Goal: Use online tool/utility: Utilize a website feature to perform a specific function

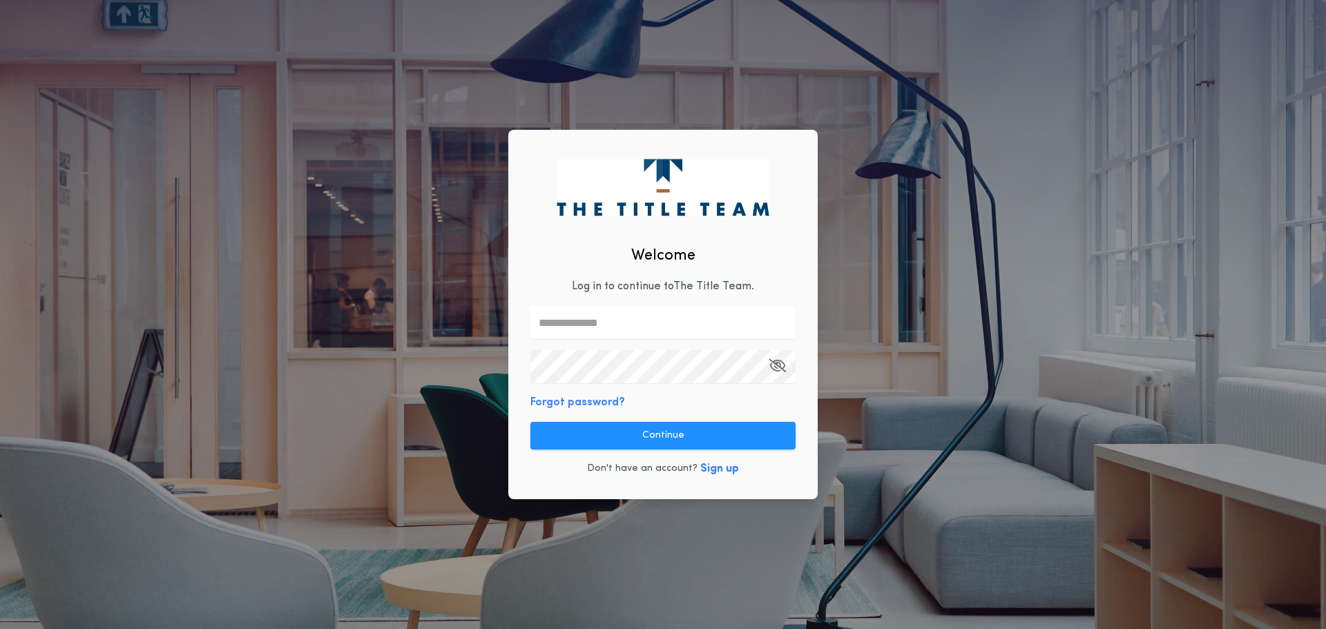
click at [615, 329] on input "text" at bounding box center [662, 322] width 265 height 33
type input "**********"
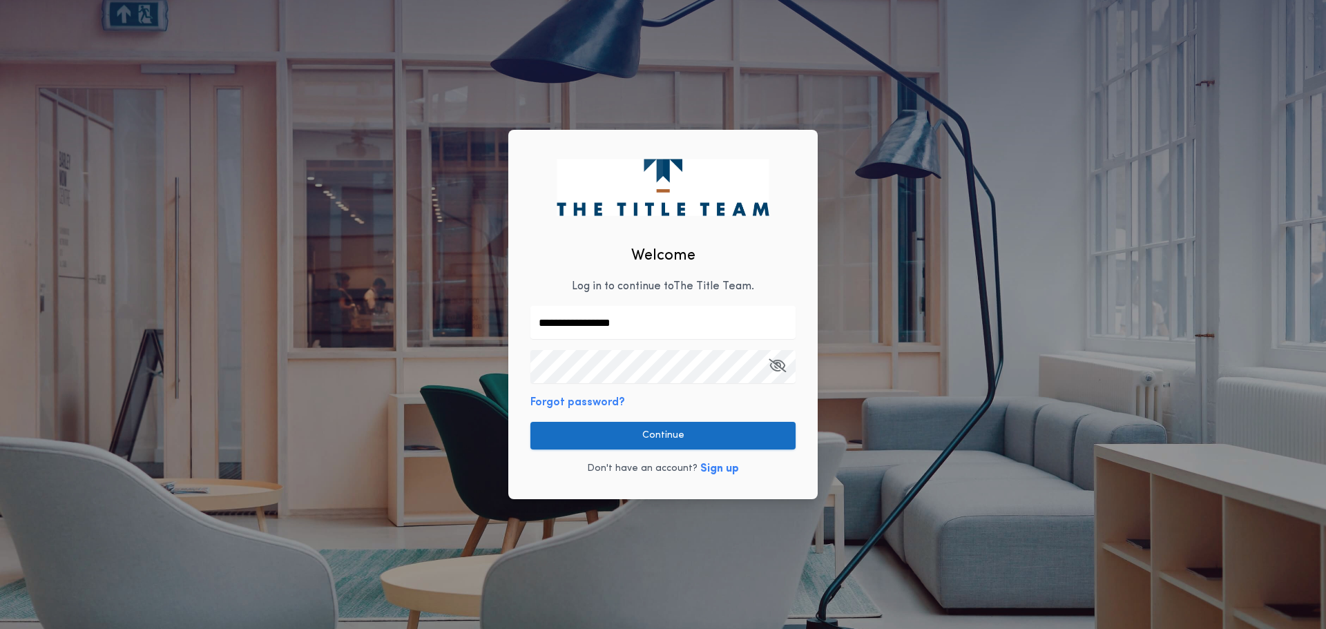
click at [675, 438] on button "Continue" at bounding box center [662, 436] width 265 height 28
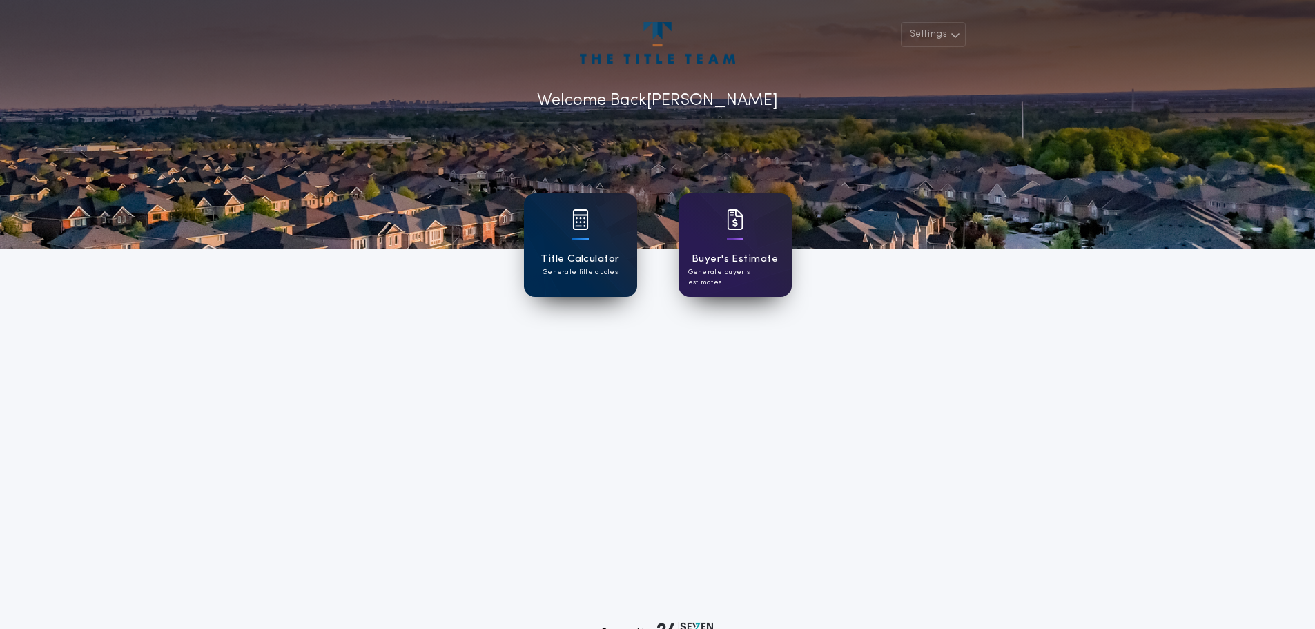
click at [566, 257] on h1 "Title Calculator" at bounding box center [580, 259] width 79 height 16
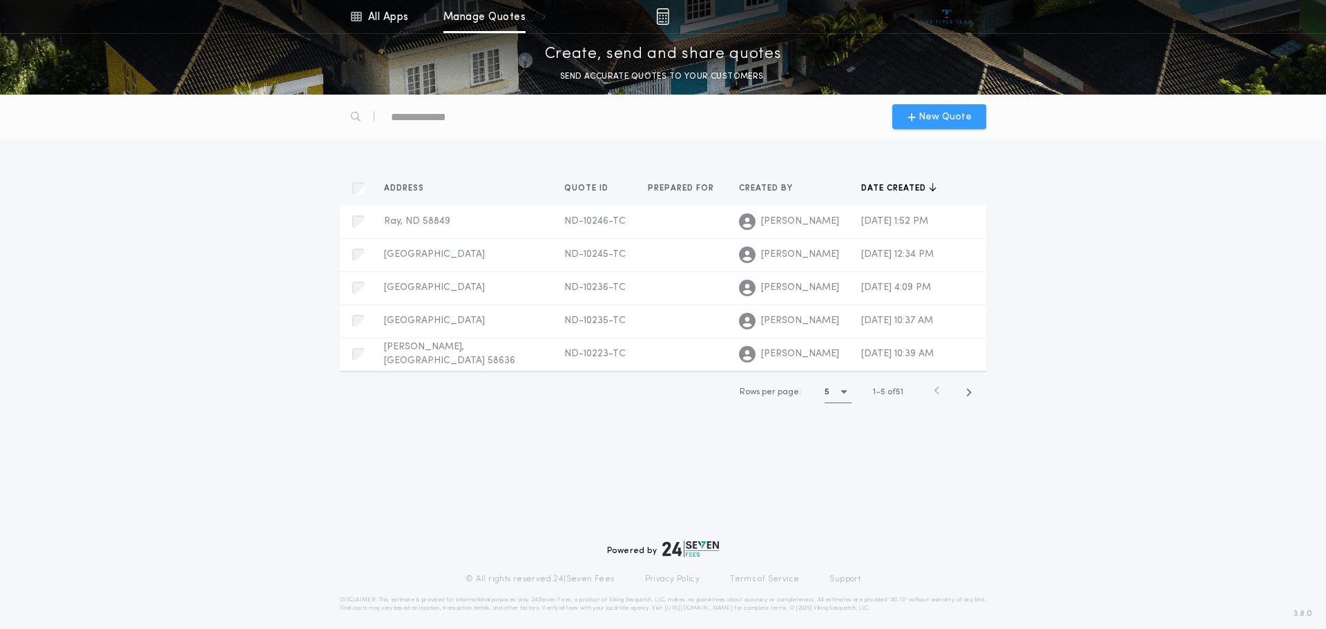
click at [959, 107] on div "New Quote" at bounding box center [939, 116] width 94 height 25
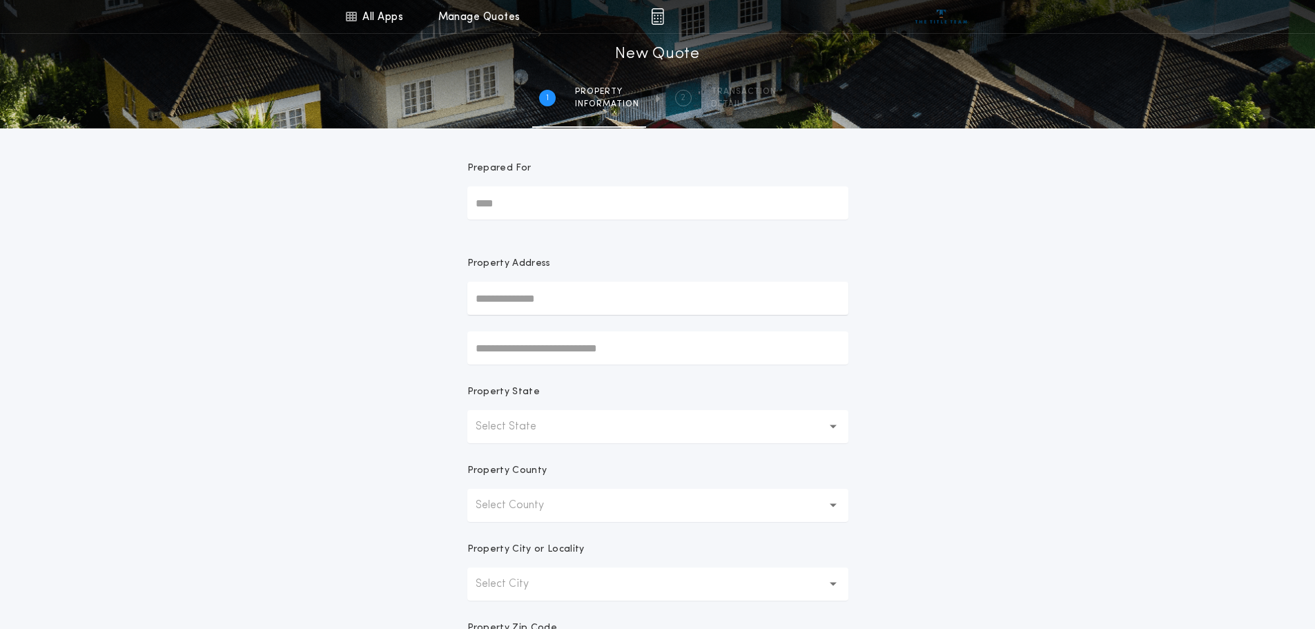
click at [518, 430] on p "Select State" at bounding box center [517, 426] width 83 height 17
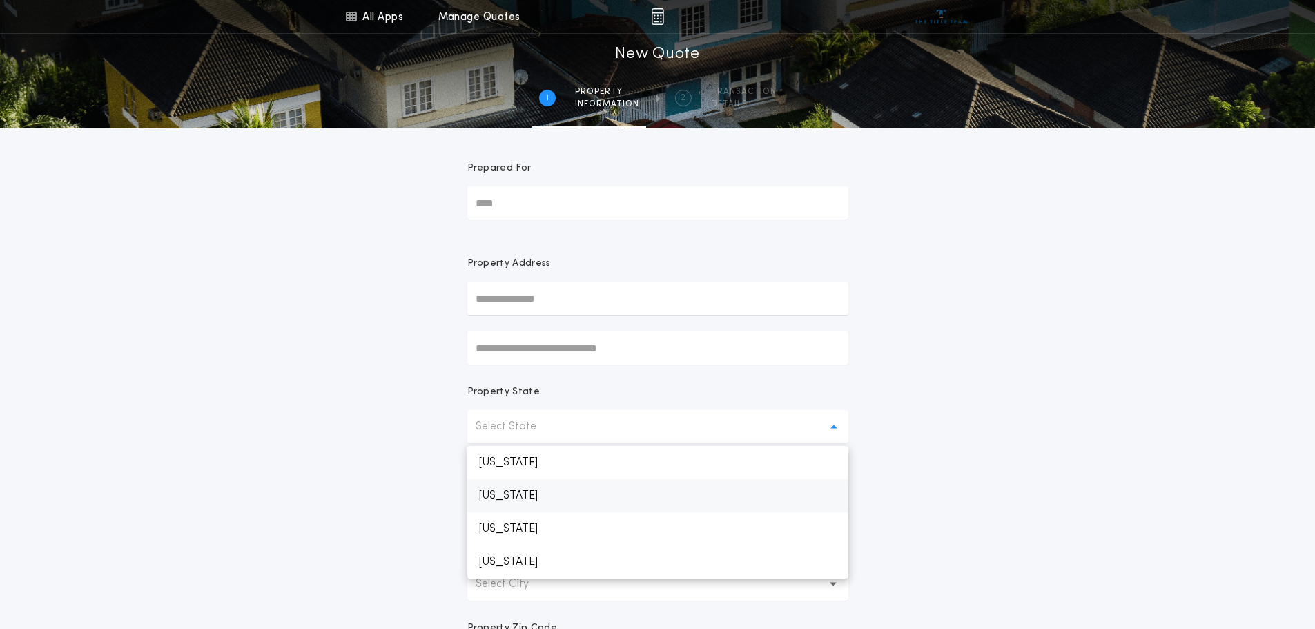
click at [516, 521] on p "[US_STATE]" at bounding box center [657, 528] width 381 height 33
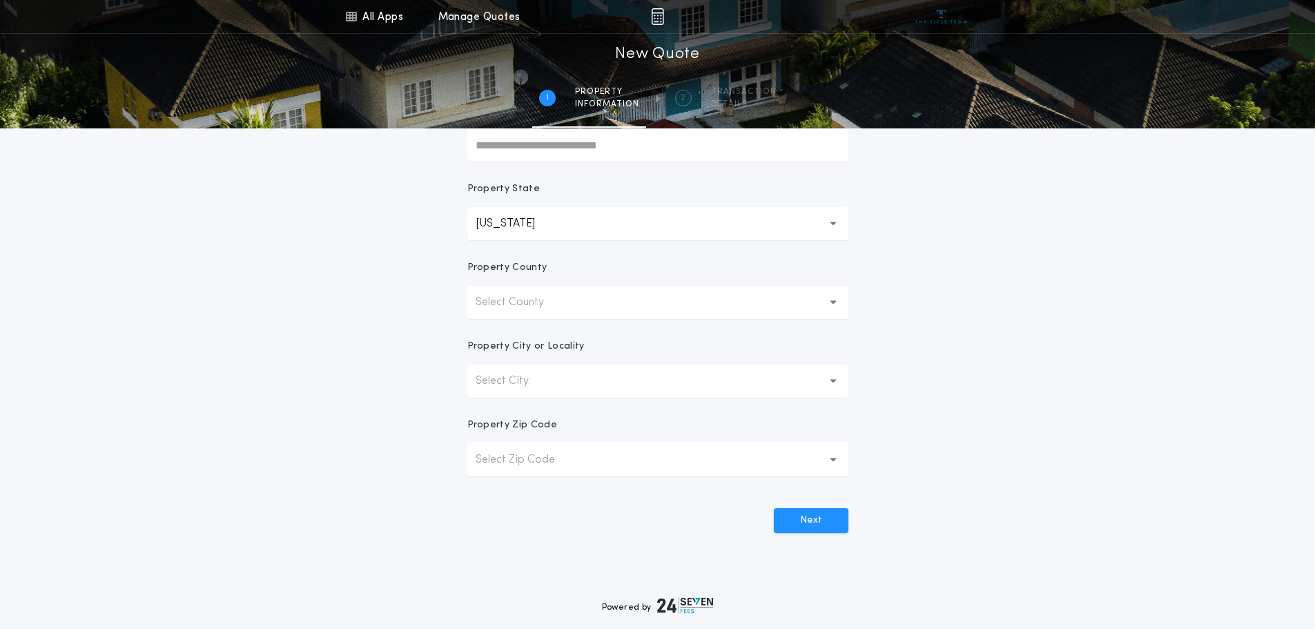
scroll to position [207, 0]
click at [503, 279] on div "Property County" at bounding box center [657, 269] width 381 height 25
click at [510, 298] on p "Select County" at bounding box center [521, 298] width 90 height 17
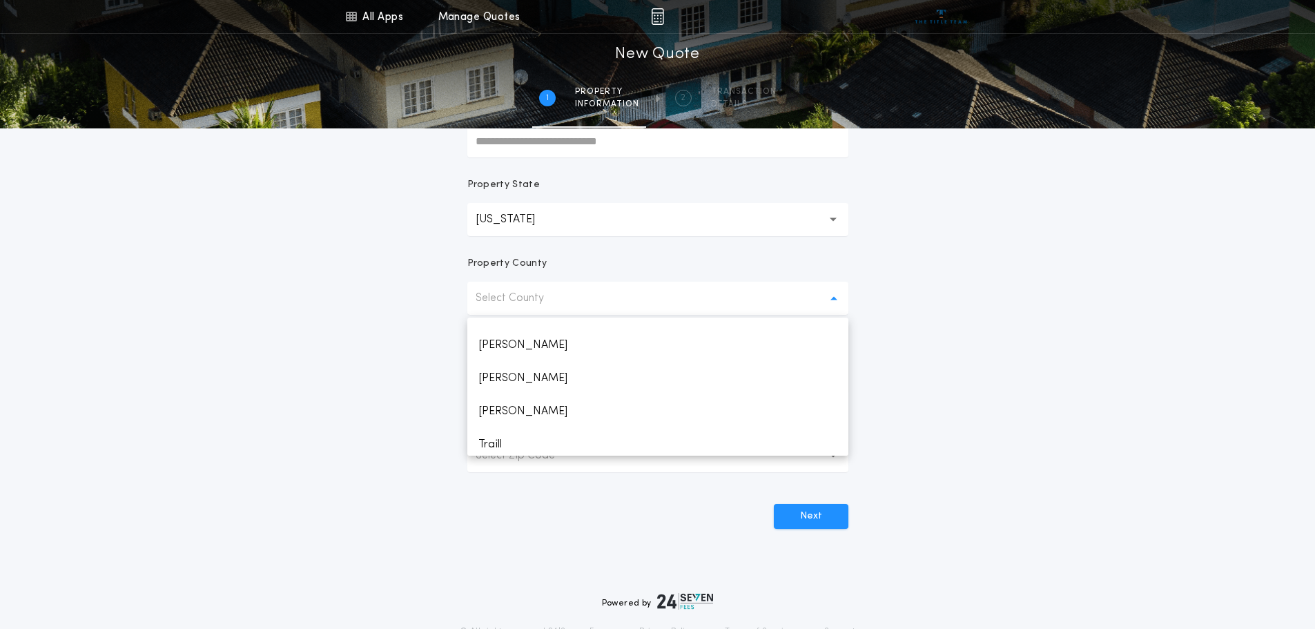
scroll to position [1619, 0]
click at [482, 441] on p "[PERSON_NAME]" at bounding box center [657, 439] width 381 height 33
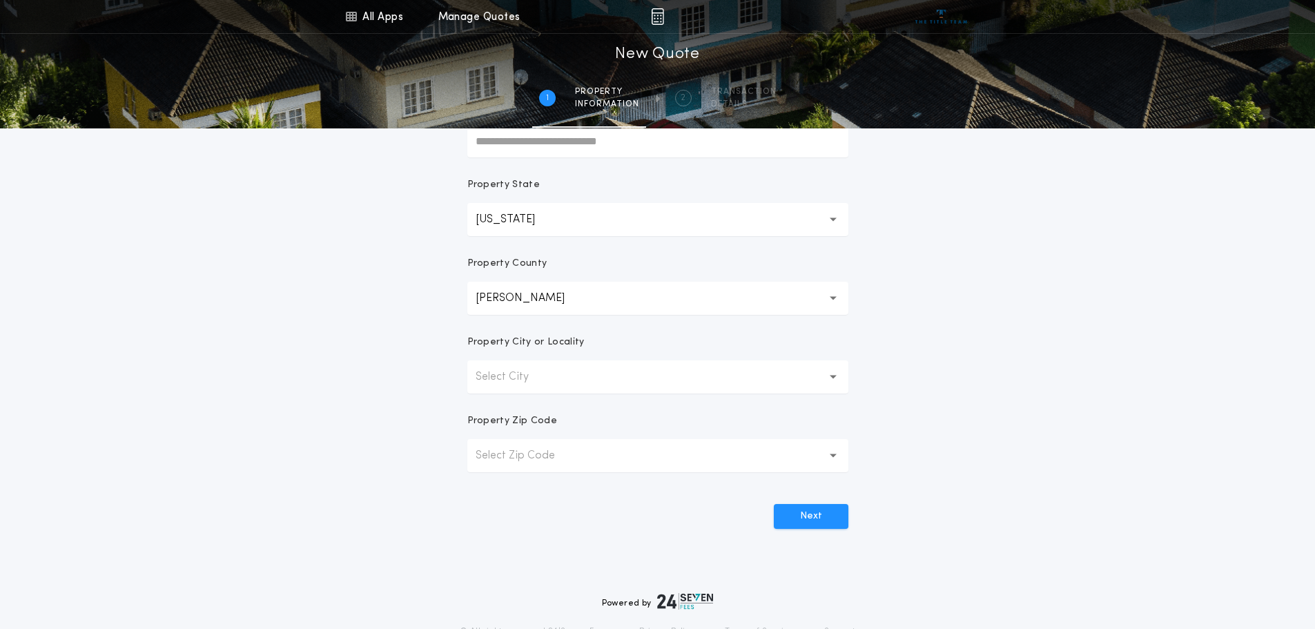
click at [573, 378] on button "Select City" at bounding box center [657, 376] width 381 height 33
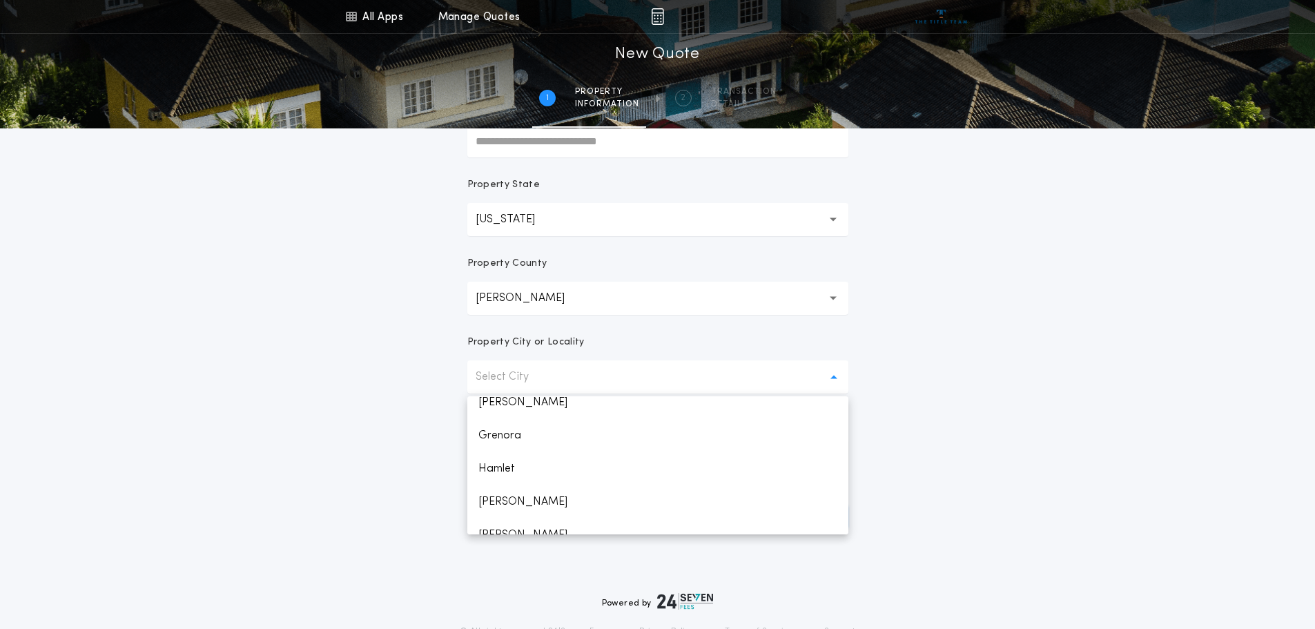
scroll to position [552, 0]
click at [485, 432] on p "[PERSON_NAME]" at bounding box center [657, 423] width 381 height 33
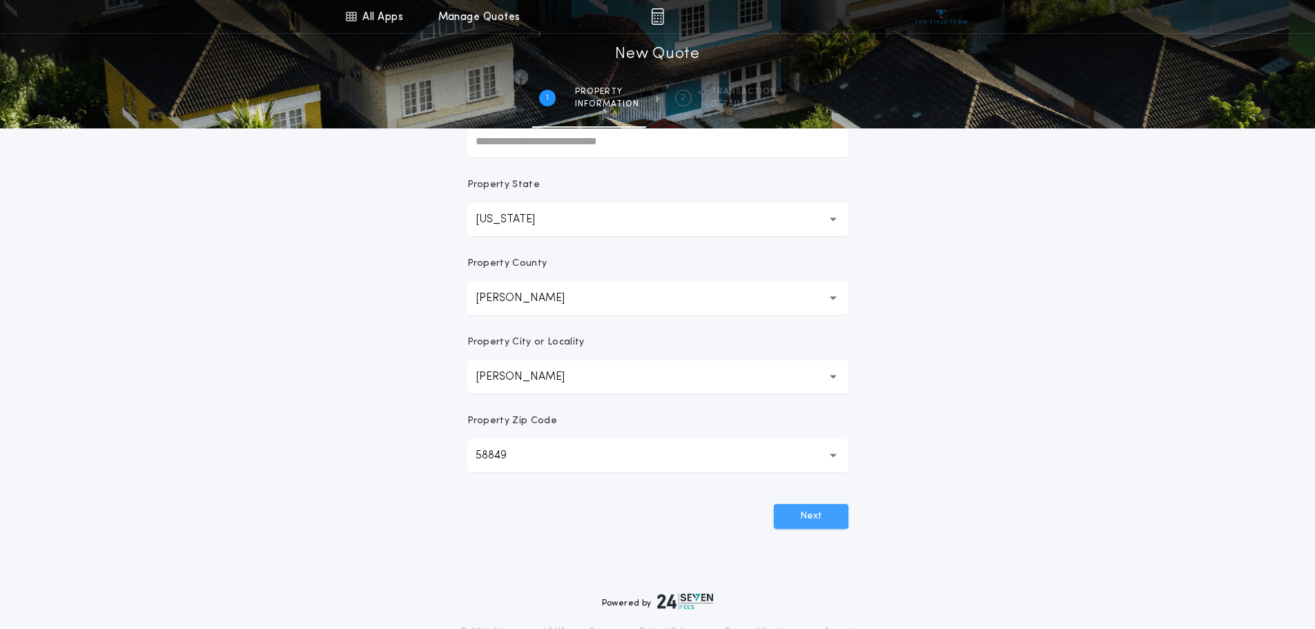
click at [831, 520] on button "Next" at bounding box center [811, 516] width 75 height 25
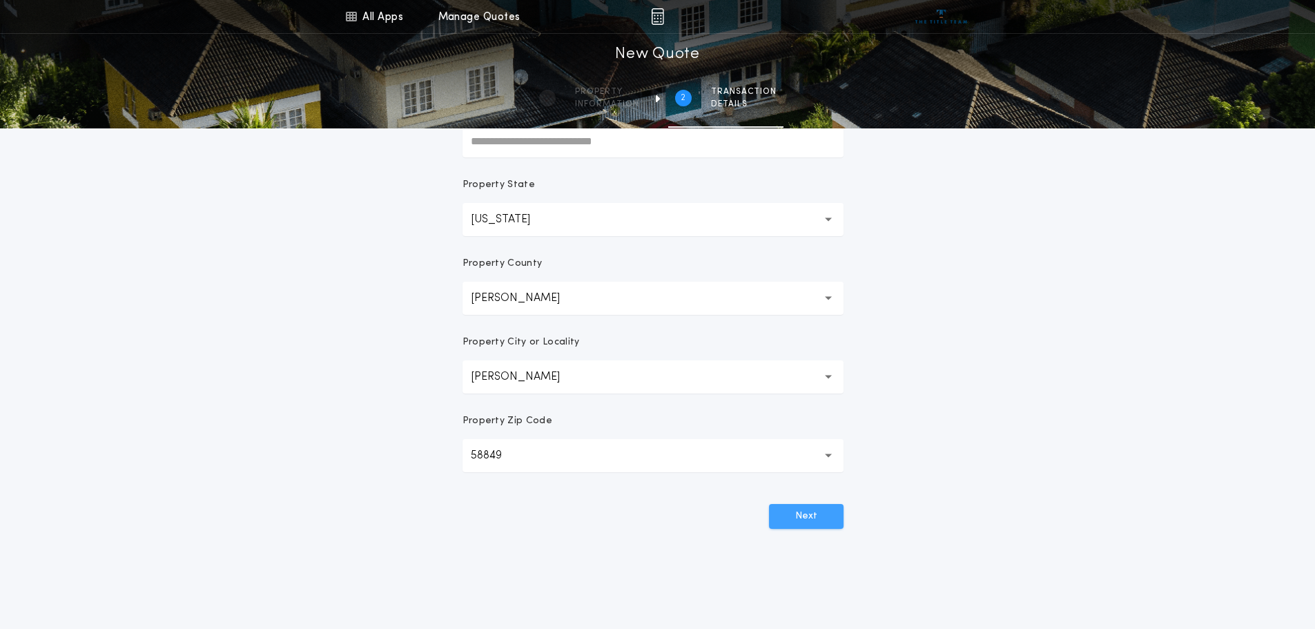
scroll to position [0, 0]
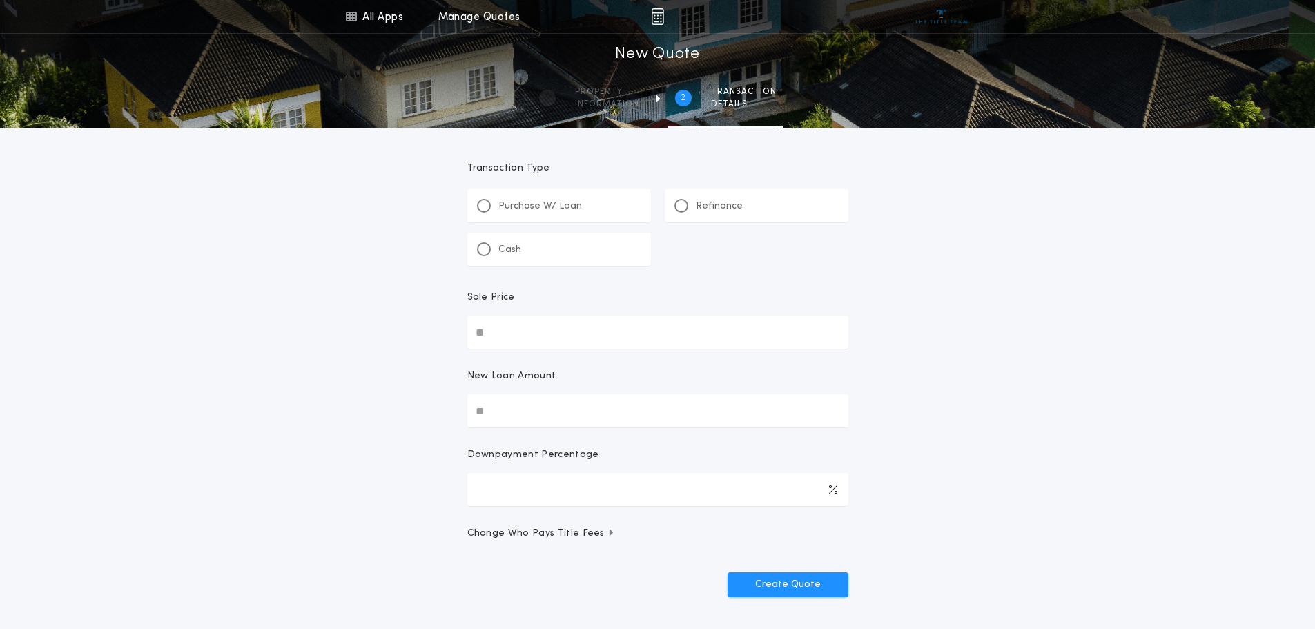
click at [727, 204] on p "Refinance" at bounding box center [719, 207] width 47 height 14
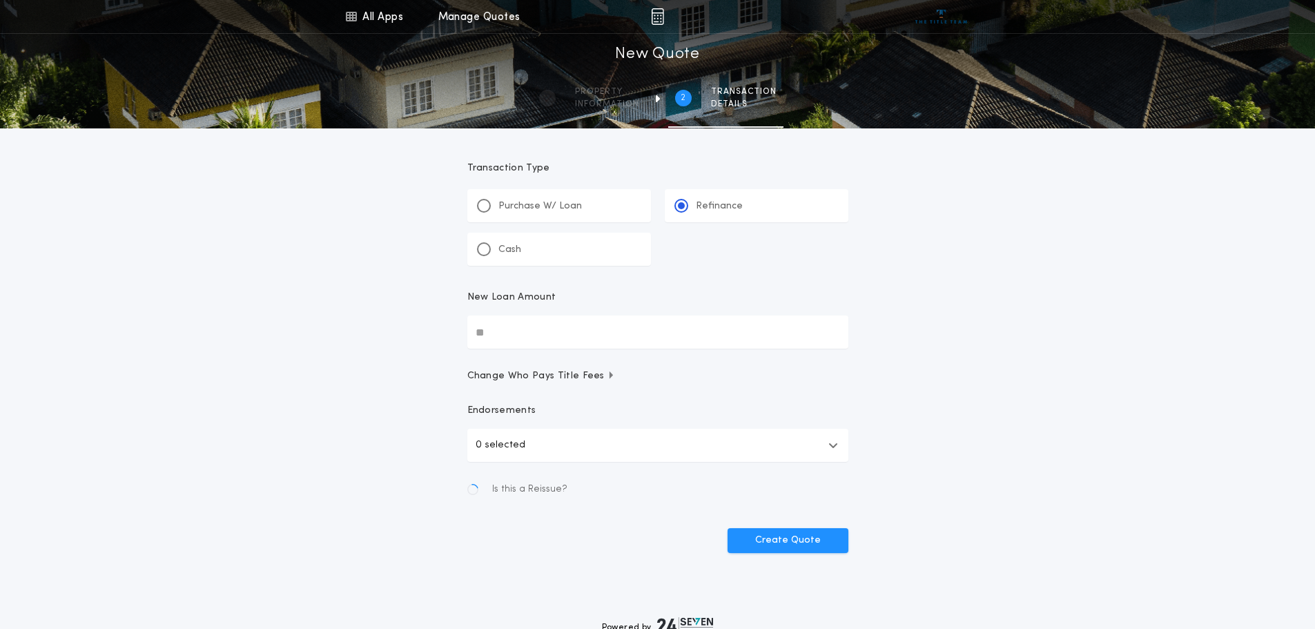
click at [512, 333] on input "New Loan Amount" at bounding box center [657, 332] width 381 height 33
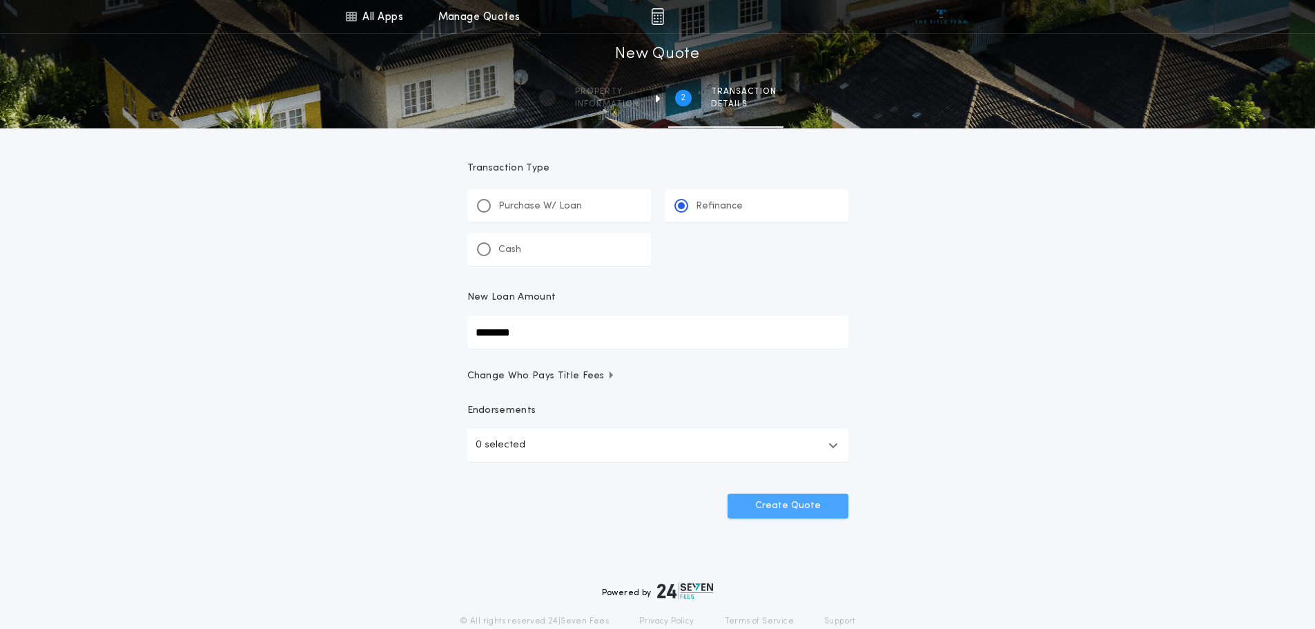
type input "********"
click at [748, 508] on button "Create Quote" at bounding box center [788, 506] width 121 height 25
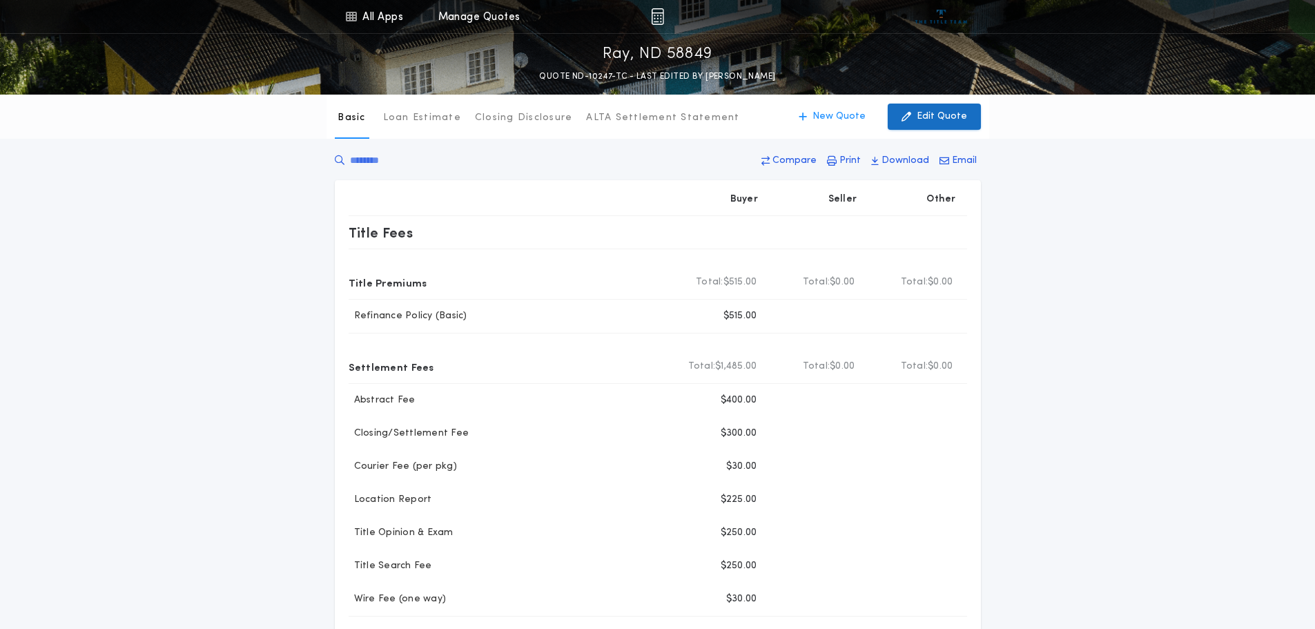
click at [950, 115] on p "Edit Quote" at bounding box center [942, 117] width 50 height 14
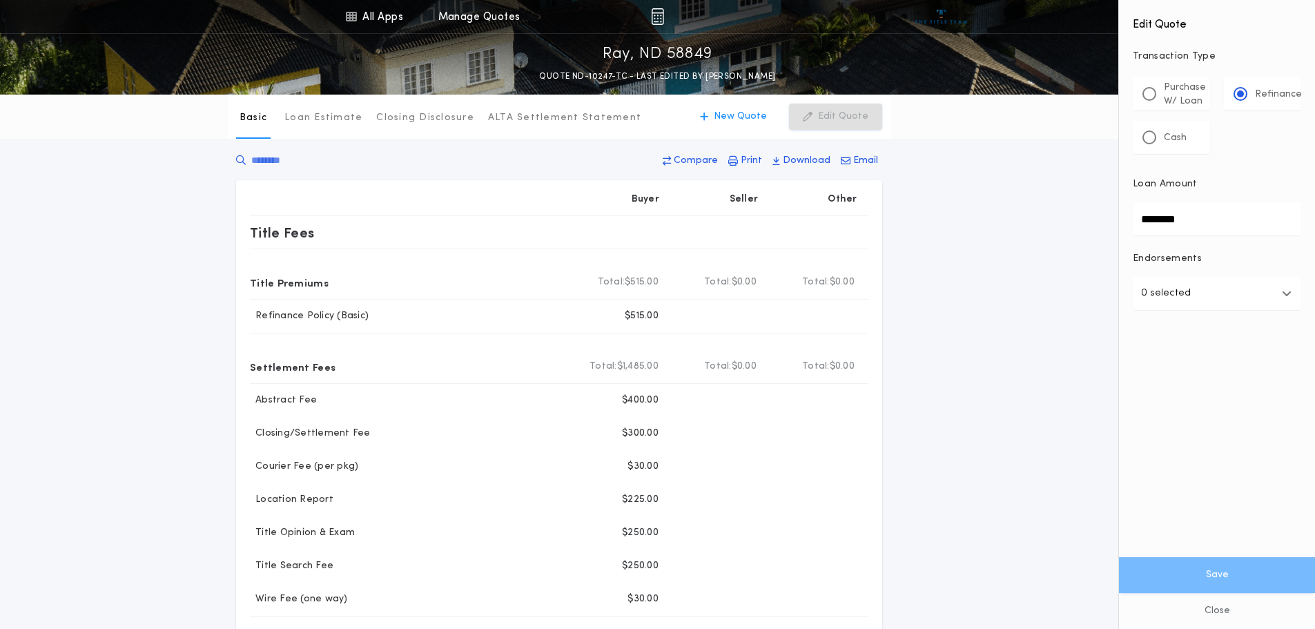
drag, startPoint x: 1205, startPoint y: 219, endPoint x: 1063, endPoint y: 219, distance: 142.2
click at [1087, 224] on div "All Apps Title Calculator Buyer's Estimate Menu All Apps Manage Quotes Ray, ND …" at bounding box center [657, 525] width 1315 height 1050
type input "********"
click at [1217, 576] on button "Save" at bounding box center [1217, 575] width 196 height 36
